Goal: Communication & Community: Answer question/provide support

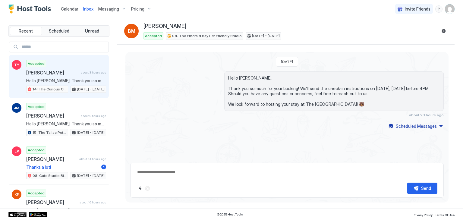
click at [75, 75] on span "[PERSON_NAME]" at bounding box center [52, 73] width 52 height 6
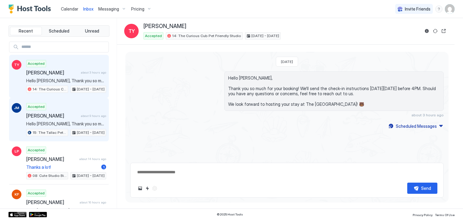
click at [73, 100] on div "JM Accepted [PERSON_NAME] about 9 hours ago Hello [PERSON_NAME], Thank you so m…" at bounding box center [59, 119] width 100 height 43
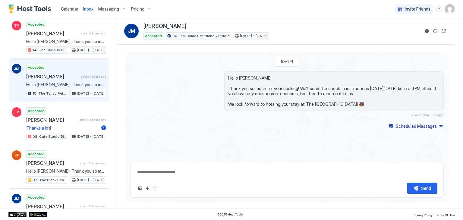
scroll to position [39, 0]
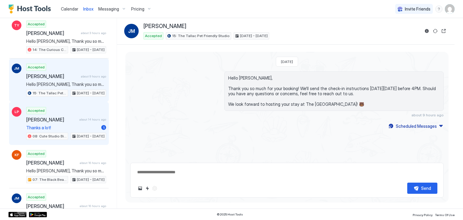
click at [75, 125] on span "Thanks a lot!" at bounding box center [62, 127] width 73 height 5
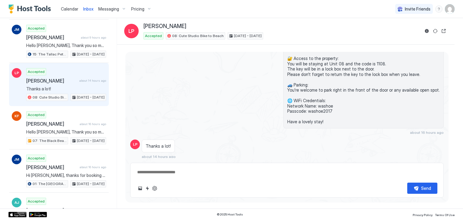
scroll to position [80, 0]
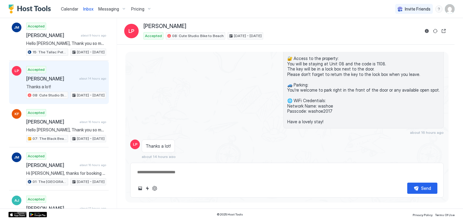
click at [157, 171] on textarea at bounding box center [286, 172] width 301 height 11
type textarea "*"
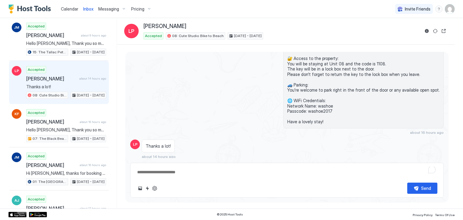
type textarea "*"
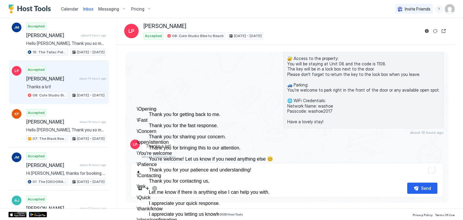
scroll to position [43, 0]
click at [189, 151] on dt "\ You're welcome" at bounding box center [244, 153] width 214 height 5
type textarea "**********"
type textarea "*"
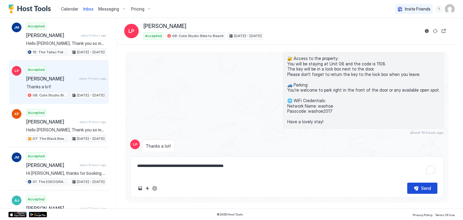
type textarea "**********"
click at [407, 184] on button "Send" at bounding box center [422, 187] width 30 height 11
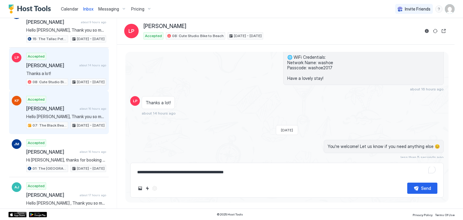
scroll to position [95, 0]
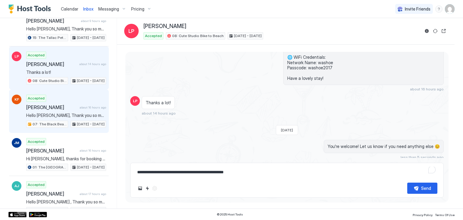
click at [79, 116] on span "Hello [PERSON_NAME], Thank you so much for your booking! We'll send the check-i…" at bounding box center [66, 115] width 80 height 5
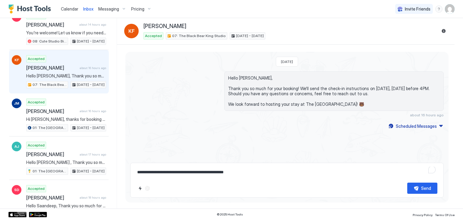
scroll to position [137, 0]
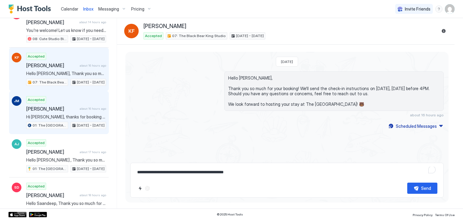
click at [83, 111] on div "Accepted [PERSON_NAME] about 16 hours ago Hi [PERSON_NAME], thanks for booking …" at bounding box center [66, 112] width 80 height 33
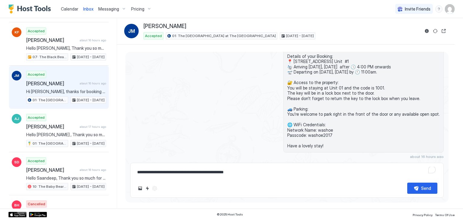
scroll to position [164, 0]
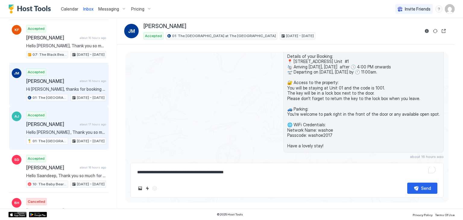
click at [83, 123] on span "about 17 hours ago" at bounding box center [92, 124] width 26 height 4
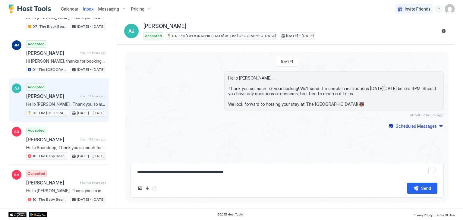
scroll to position [193, 0]
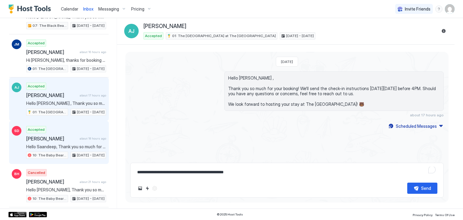
click at [85, 136] on span "about 18 hours ago" at bounding box center [92, 138] width 26 height 4
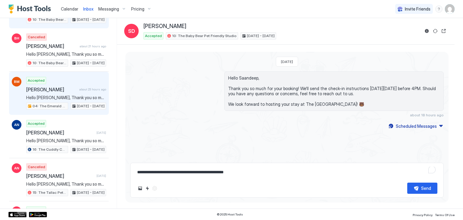
scroll to position [329, 0]
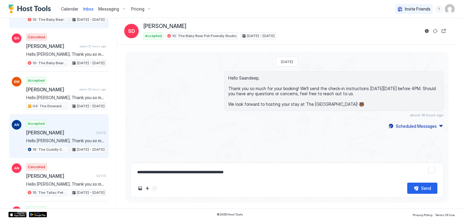
click at [86, 131] on span "[PERSON_NAME]" at bounding box center [60, 132] width 68 height 6
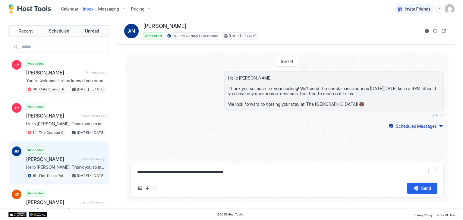
click at [64, 167] on span "Hello [PERSON_NAME], Thank you so much for your booking! We'll send the check-i…" at bounding box center [66, 166] width 80 height 5
click at [427, 29] on button "Reservation information" at bounding box center [426, 30] width 7 height 7
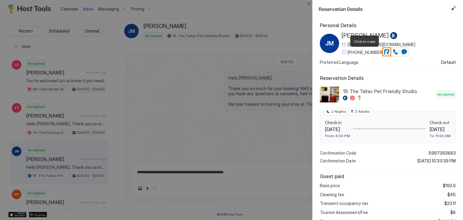
click at [365, 51] on span "[PHONE_NUMBER]" at bounding box center [365, 52] width 36 height 5
click at [368, 32] on span "[PERSON_NAME]" at bounding box center [364, 36] width 47 height 8
click at [308, 2] on button "Close" at bounding box center [308, 3] width 7 height 7
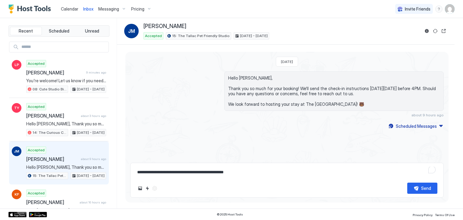
drag, startPoint x: 345, startPoint y: 104, endPoint x: 224, endPoint y: 73, distance: 124.6
click at [224, 73] on div "Hello [PERSON_NAME], Thank you so much for your booking! We'll send the check-i…" at bounding box center [333, 90] width 219 height 39
copy span "Hello [PERSON_NAME], Thank you so much for your booking! We'll send the check-i…"
click at [355, 104] on span "Hello [PERSON_NAME], Thank you so much for your booking! We'll send the check-i…" at bounding box center [333, 91] width 211 height 32
click at [420, 123] on div "Scheduled Messages" at bounding box center [415, 126] width 41 height 6
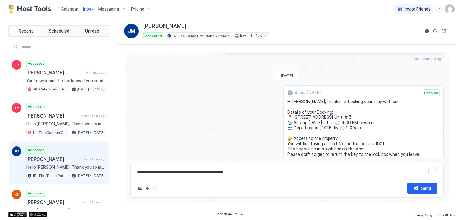
scroll to position [39, 0]
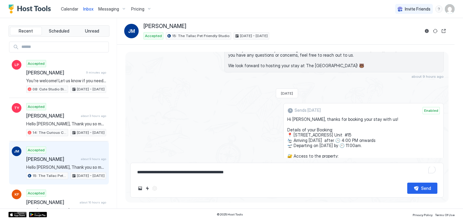
drag, startPoint x: 325, startPoint y: 119, endPoint x: 288, endPoint y: 119, distance: 37.0
click at [288, 119] on div "Sends [DATE] Enabled Hi [PERSON_NAME], thanks for booking your stay with us! De…" at bounding box center [363, 174] width 160 height 142
copy span "Hi [PERSON_NAME], thanks for booking your stay with us! Details of your Booking…"
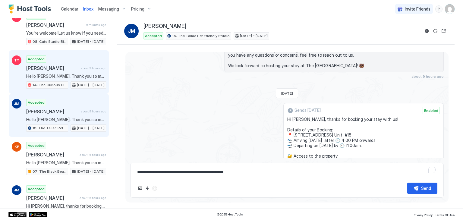
scroll to position [48, 0]
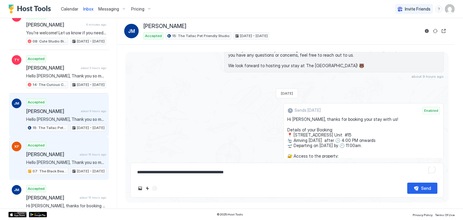
click at [70, 148] on div "Accepted [PERSON_NAME] about 16 hours ago Hello [PERSON_NAME], Thank you so muc…" at bounding box center [66, 158] width 80 height 33
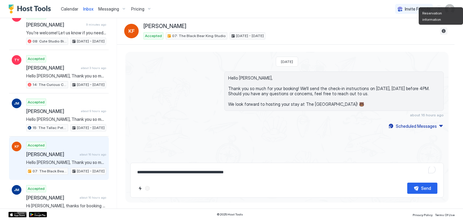
click at [444, 32] on button "Reservation information" at bounding box center [443, 30] width 7 height 7
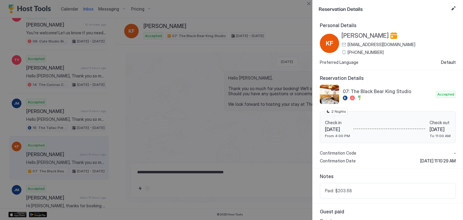
click at [369, 48] on div "[PERSON_NAME] [EMAIL_ADDRESS][DOMAIN_NAME] [PHONE_NUMBER]" at bounding box center [378, 43] width 74 height 23
click at [358, 51] on span "[PHONE_NUMBER]" at bounding box center [365, 52] width 36 height 5
click at [308, 3] on button "Close" at bounding box center [308, 3] width 7 height 7
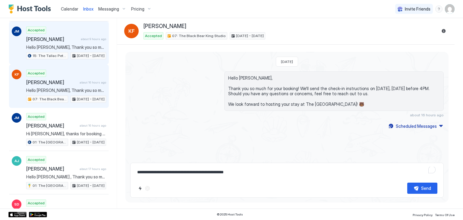
scroll to position [121, 0]
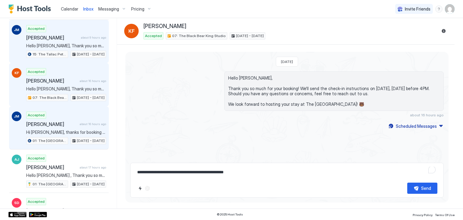
click at [70, 122] on span "[PERSON_NAME]" at bounding box center [51, 124] width 51 height 6
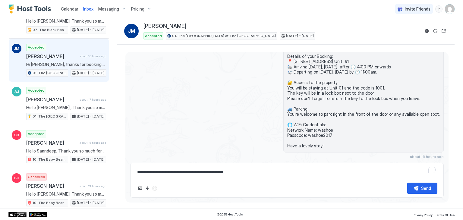
scroll to position [190, 0]
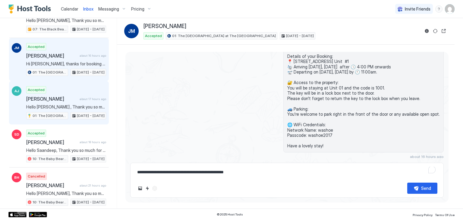
click at [82, 97] on span "about 17 hours ago" at bounding box center [92, 99] width 26 height 4
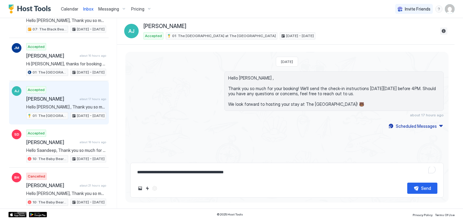
click at [445, 32] on button "Reservation information" at bounding box center [443, 30] width 7 height 7
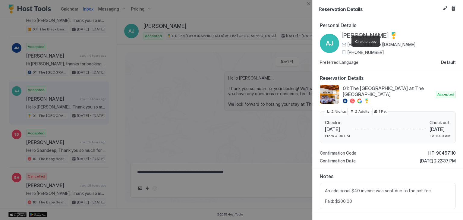
click at [354, 50] on span "[PHONE_NUMBER]" at bounding box center [365, 52] width 36 height 5
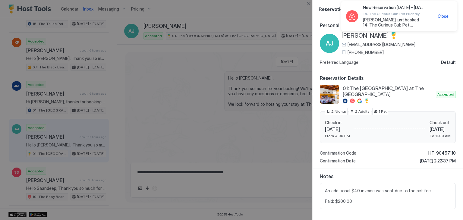
scroll to position [227, 0]
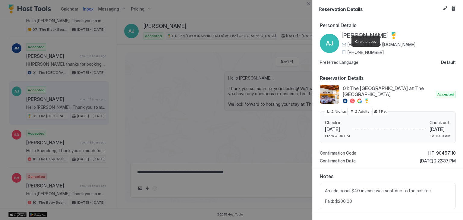
click at [206, 36] on div at bounding box center [231, 110] width 463 height 220
click at [311, 4] on button "Close" at bounding box center [308, 3] width 7 height 7
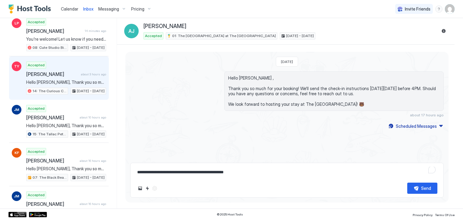
scroll to position [0, 0]
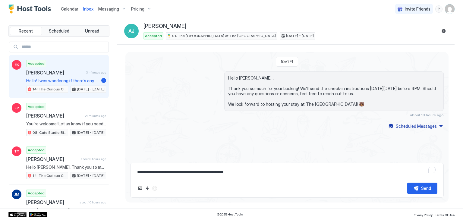
click at [82, 81] on span "Hello! I was wondering if there’s any possibility for an early check in? I work…" at bounding box center [62, 80] width 73 height 5
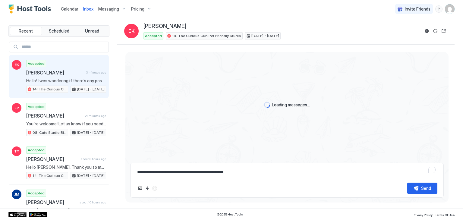
scroll to position [21, 0]
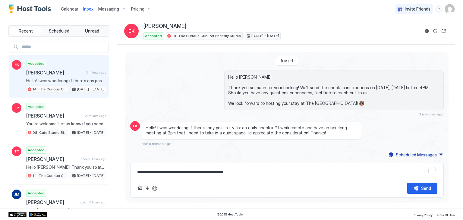
click at [236, 130] on span "Hello! I was wondering if there’s any possibility for an early check in? I work…" at bounding box center [250, 130] width 211 height 11
click at [71, 12] on div "Calendar" at bounding box center [69, 8] width 22 height 11
click at [67, 9] on span "Calendar" at bounding box center [69, 8] width 17 height 5
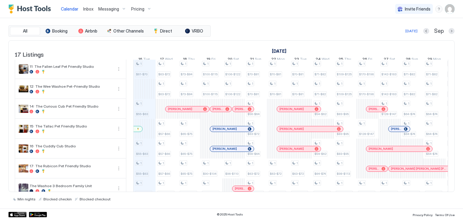
scroll to position [200, 0]
click at [87, 7] on span "Inbox" at bounding box center [88, 8] width 10 height 5
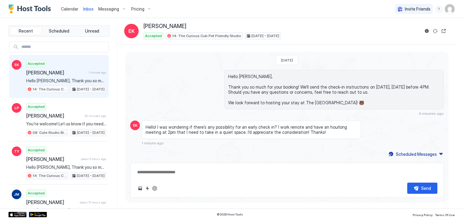
scroll to position [1, 0]
drag, startPoint x: 305, startPoint y: 132, endPoint x: 143, endPoint y: 126, distance: 161.8
click at [143, 126] on div "Hello! I was wondering if there’s any possibility for an early check in? I work…" at bounding box center [251, 130] width 219 height 18
copy span "Hello! I was wondering if there’s any possibility for an early check in? I work…"
type textarea "*"
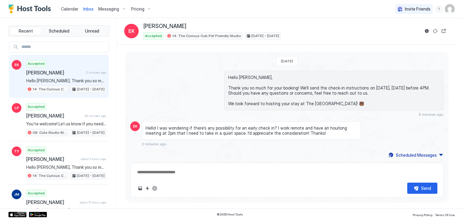
click at [219, 169] on textarea at bounding box center [286, 172] width 301 height 11
click at [220, 173] on textarea "To enrich screen reader interactions, please activate Accessibility in Grammarl…" at bounding box center [286, 172] width 301 height 11
paste textarea "**********"
type textarea "**********"
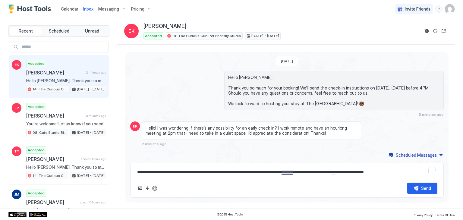
type textarea "*"
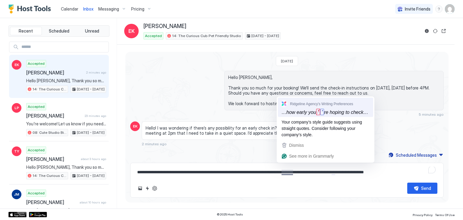
type textarea "**********"
type textarea "*"
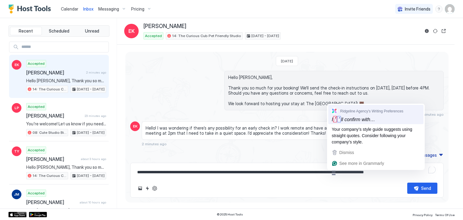
type textarea "**********"
type textarea "*"
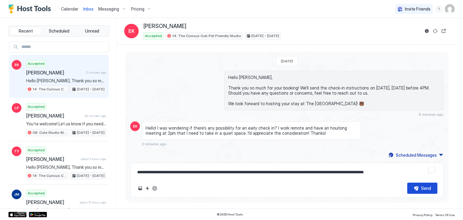
type textarea "**********"
click at [414, 187] on button "Send" at bounding box center [422, 187] width 30 height 11
type textarea "*"
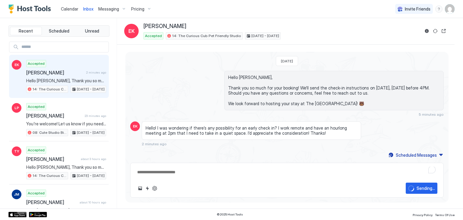
scroll to position [30, 0]
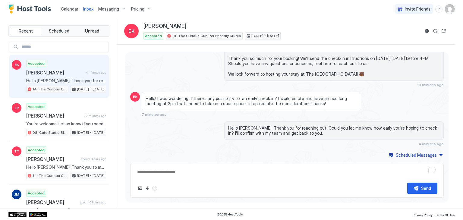
type textarea "*"
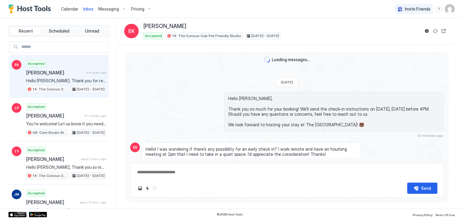
scroll to position [51, 0]
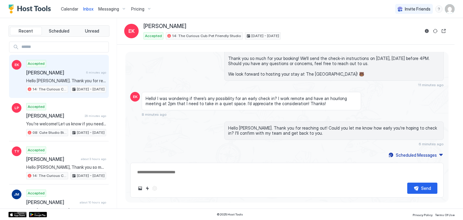
click at [290, 155] on div "Loading messages... Today Hello Elizabeth, Thank you so much for your booking! …" at bounding box center [286, 80] width 323 height 158
type textarea "*"
